Goal: Find specific page/section: Find specific page/section

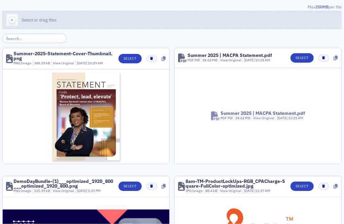
click at [170, 16] on button "Select or drag files" at bounding box center [171, 20] width 339 height 18
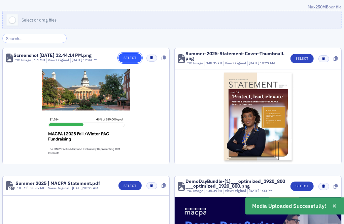
click at [134, 58] on button "Select" at bounding box center [129, 57] width 23 height 9
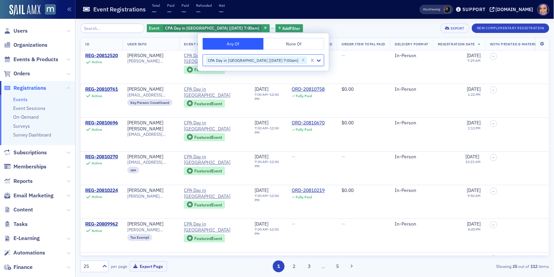
scroll to position [492, 0]
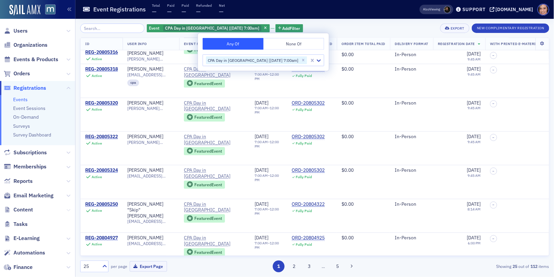
click at [68, 210] on icon at bounding box center [68, 210] width 4 height 4
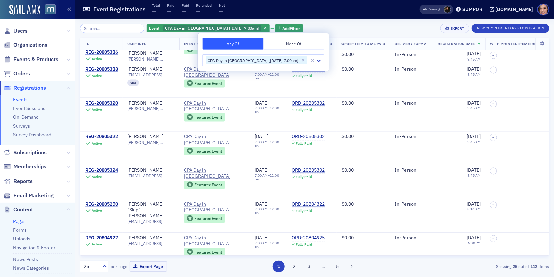
click at [21, 223] on link "Pages" at bounding box center [19, 221] width 12 height 6
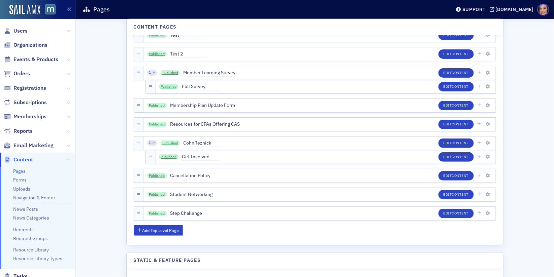
scroll to position [1696, 0]
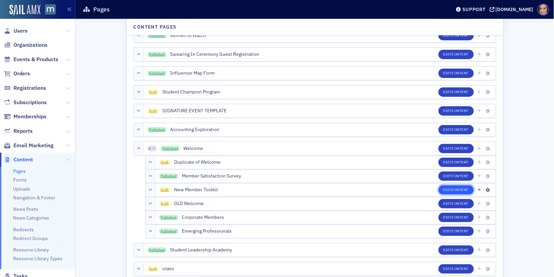
click at [455, 191] on span "Content" at bounding box center [460, 189] width 17 height 5
click at [486, 205] on icon "button" at bounding box center [487, 204] width 4 height 4
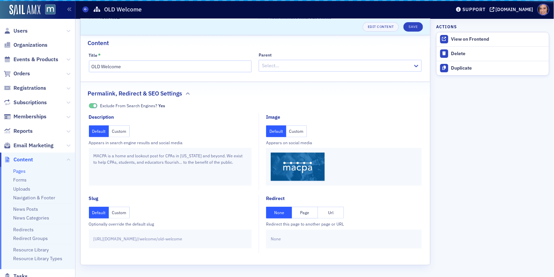
scroll to position [33, 0]
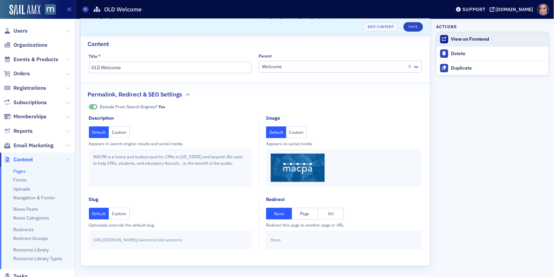
click at [457, 42] on link "View on Frontend" at bounding box center [492, 39] width 112 height 14
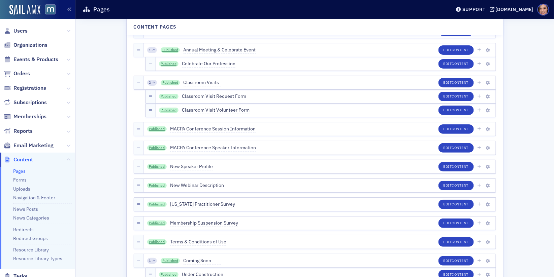
scroll to position [1751, 0]
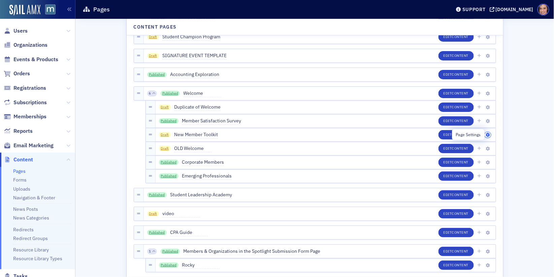
click at [488, 136] on icon "button" at bounding box center [487, 135] width 4 height 4
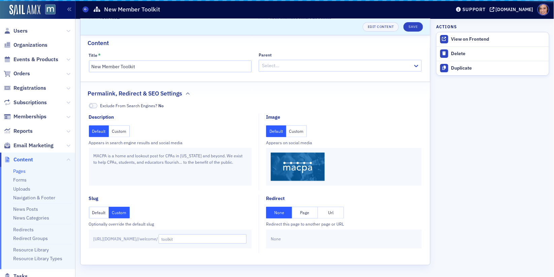
scroll to position [33, 0]
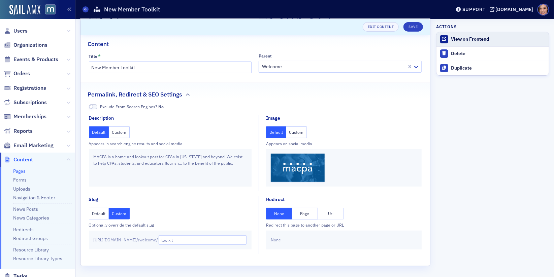
click at [469, 42] on div "View on Frontend" at bounding box center [498, 39] width 94 height 6
